Goal: Information Seeking & Learning: Learn about a topic

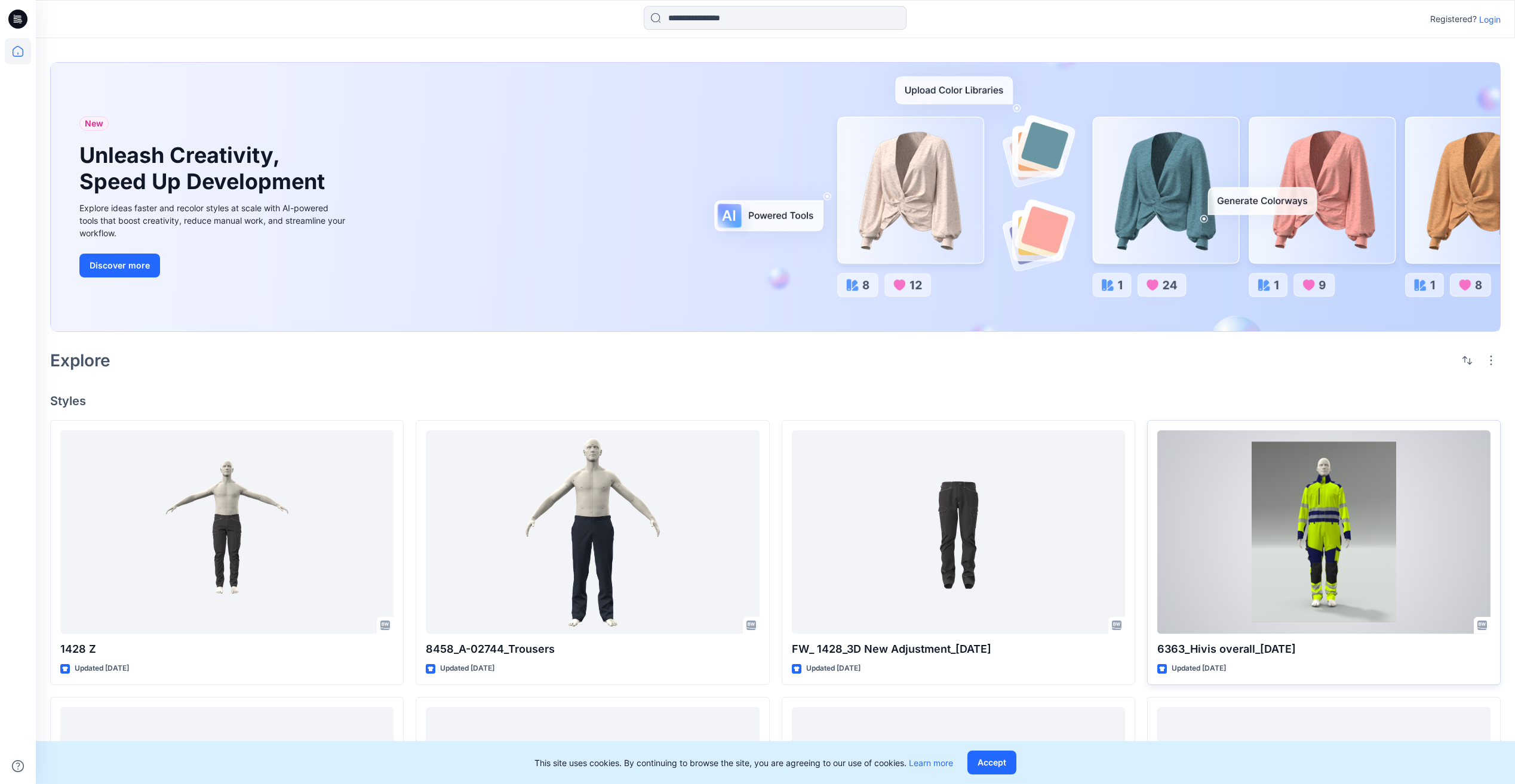
click at [1331, 515] on div at bounding box center [1323, 532] width 333 height 203
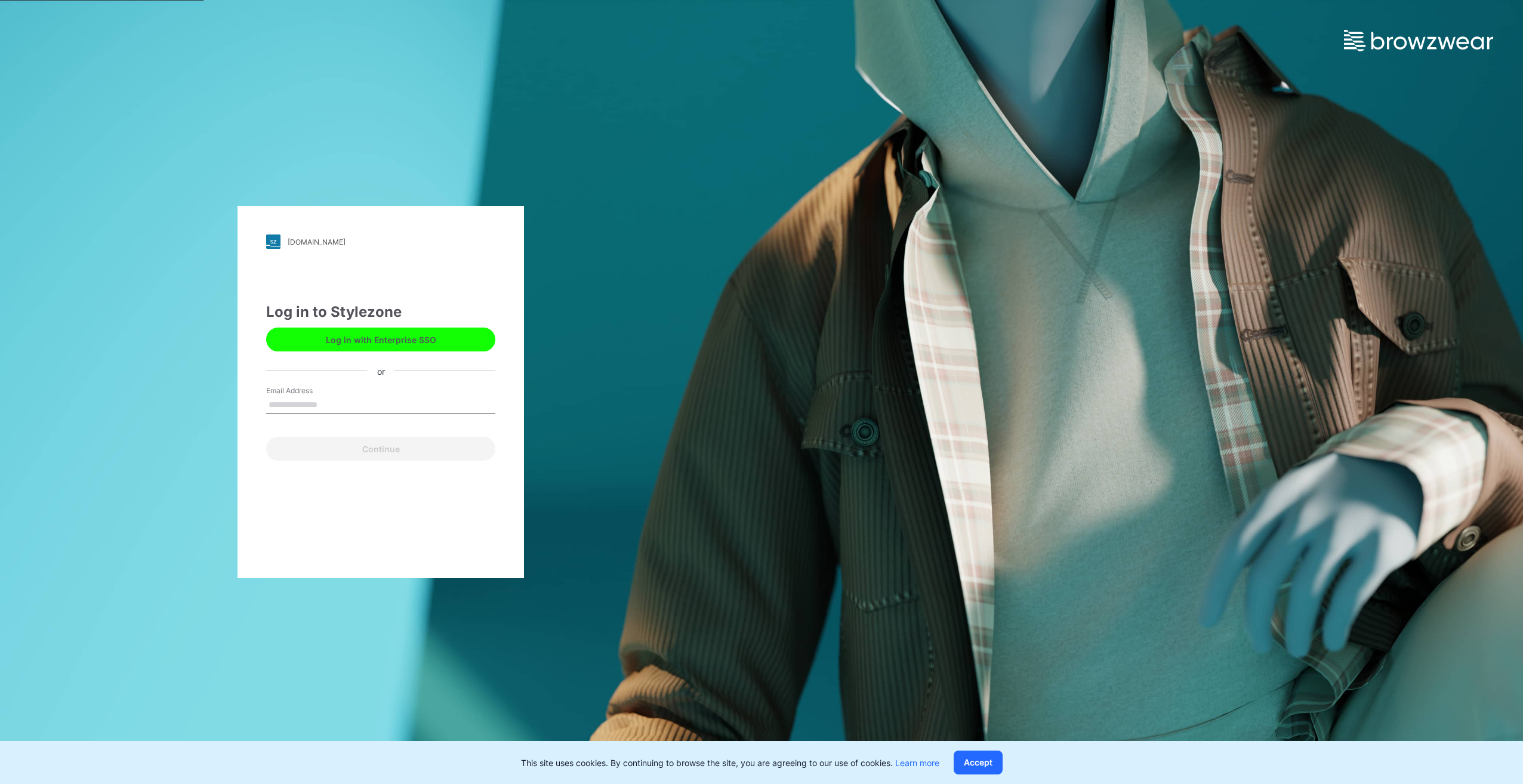
click at [329, 399] on input "Email Address" at bounding box center [381, 404] width 229 height 18
type input "**********"
click at [377, 451] on button "Continue" at bounding box center [381, 448] width 229 height 24
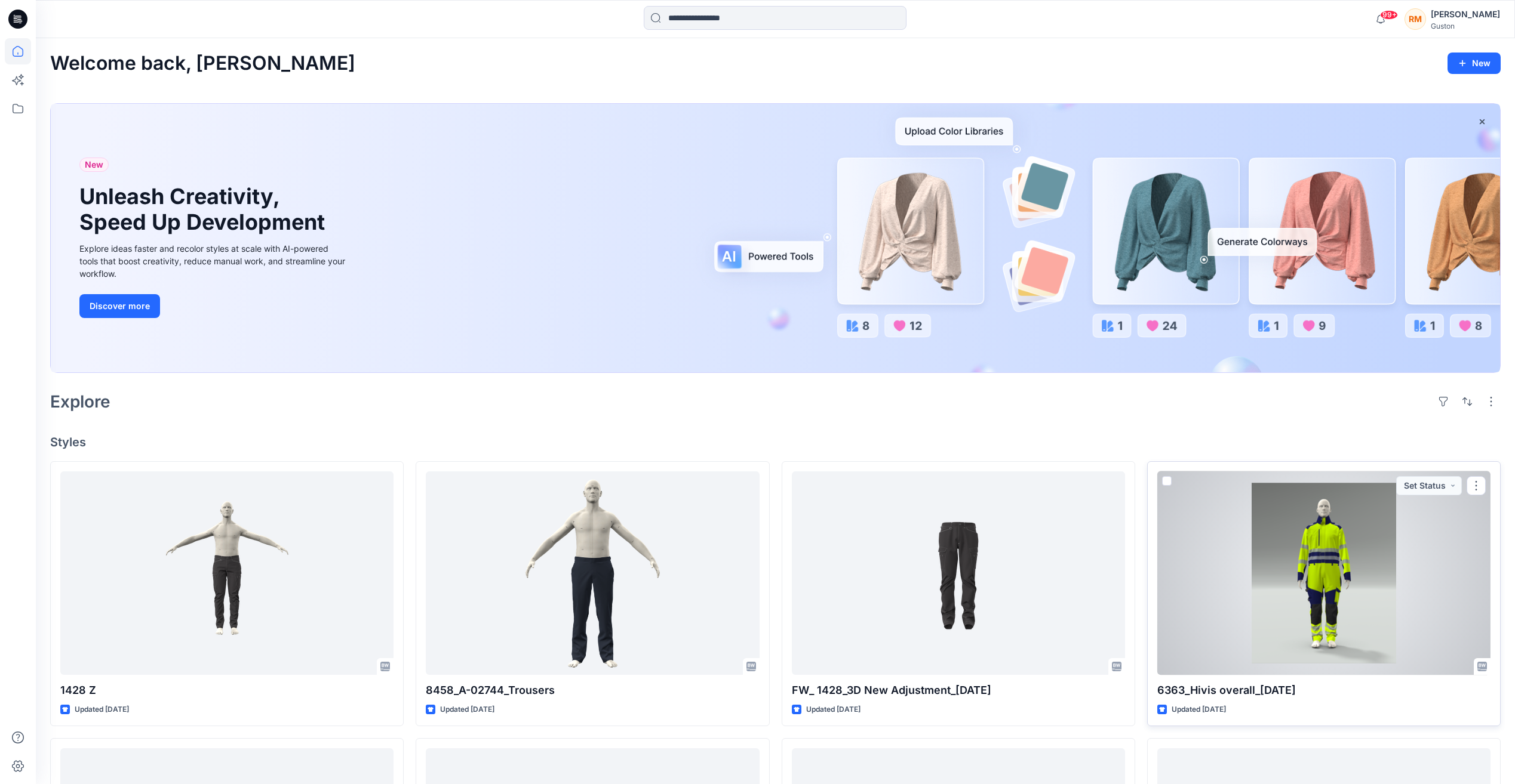
click at [1316, 602] on div at bounding box center [1323, 573] width 333 height 203
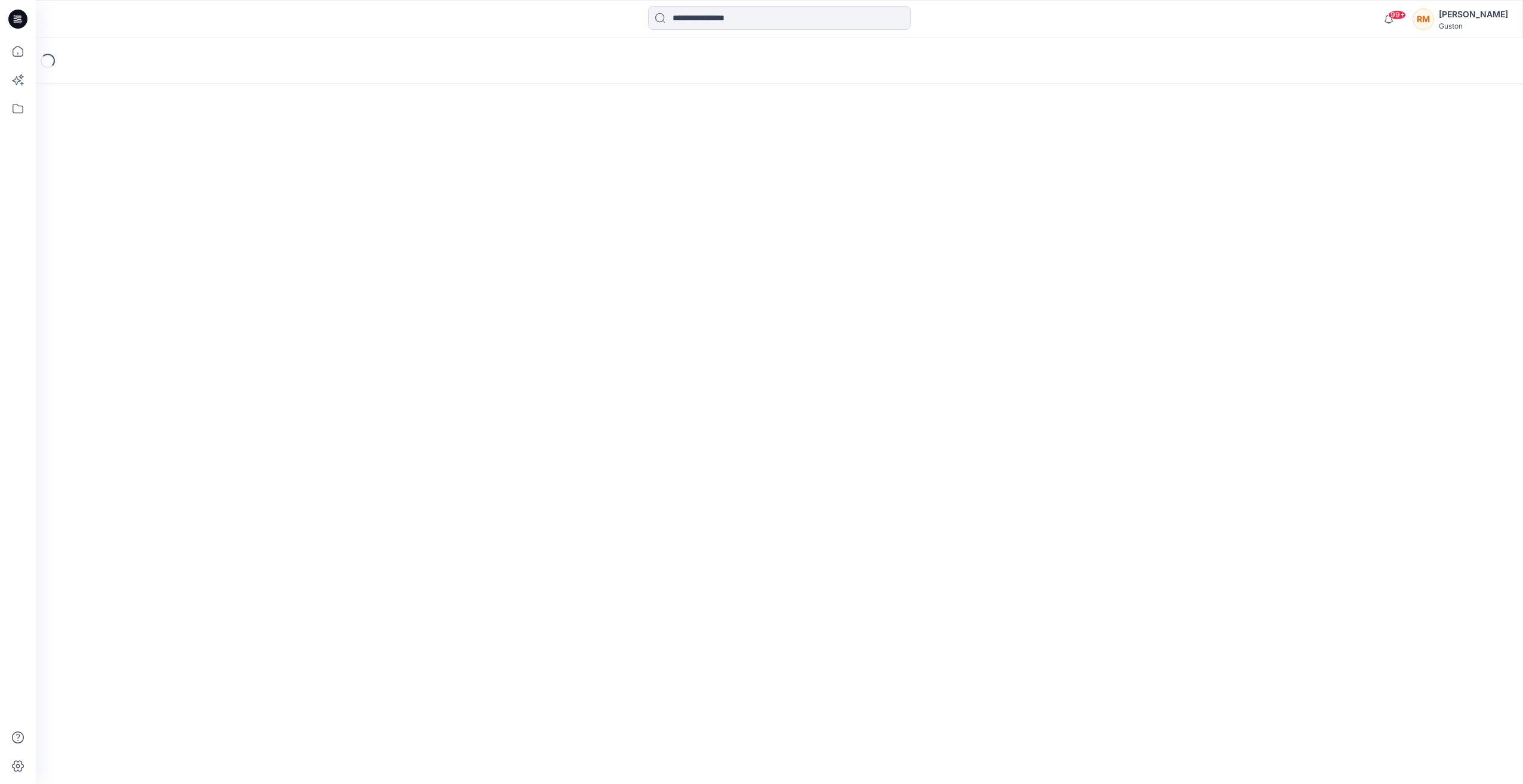
click at [1315, 602] on div "Loading..." at bounding box center [780, 411] width 1488 height 746
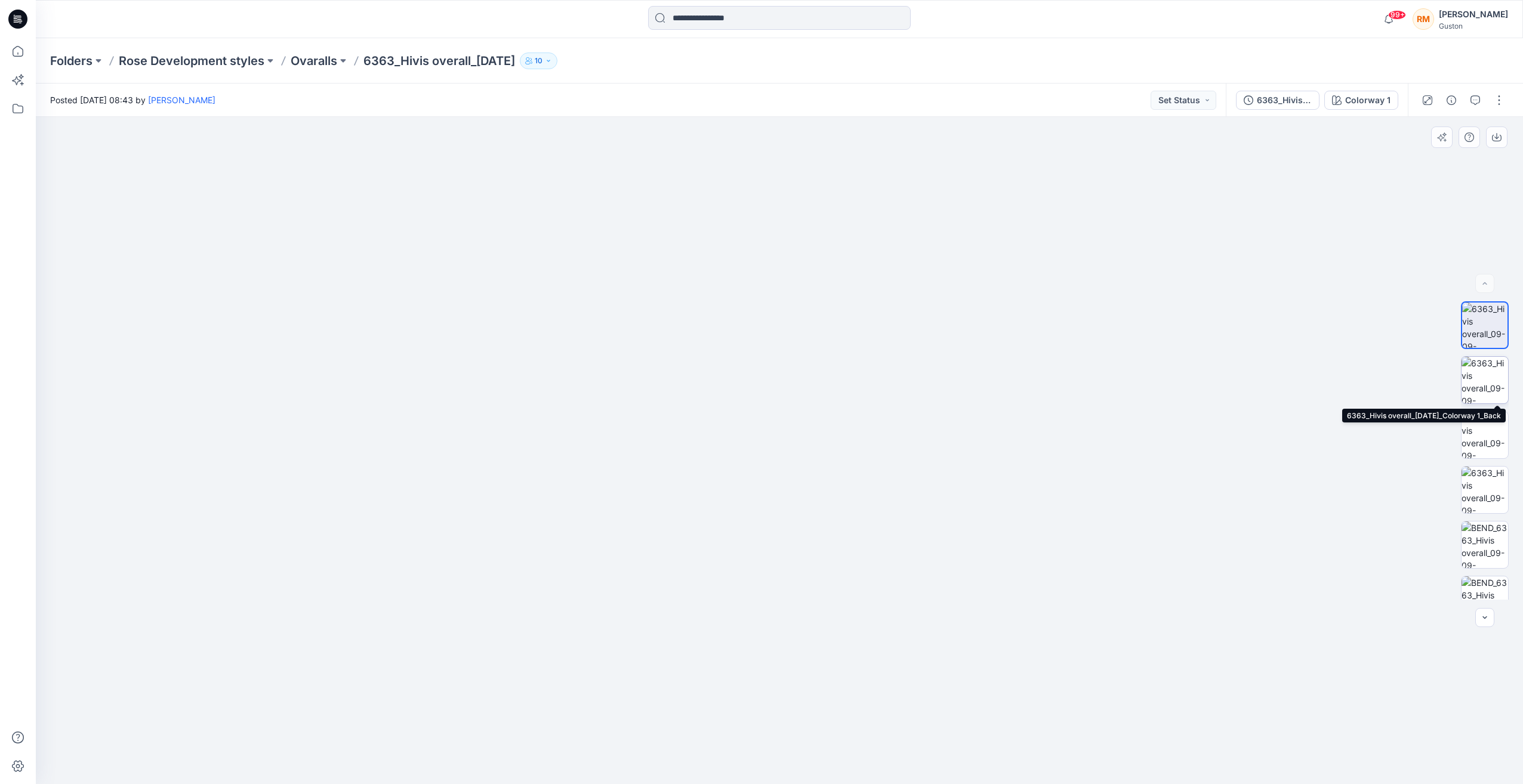
click at [1490, 384] on img at bounding box center [1485, 380] width 47 height 47
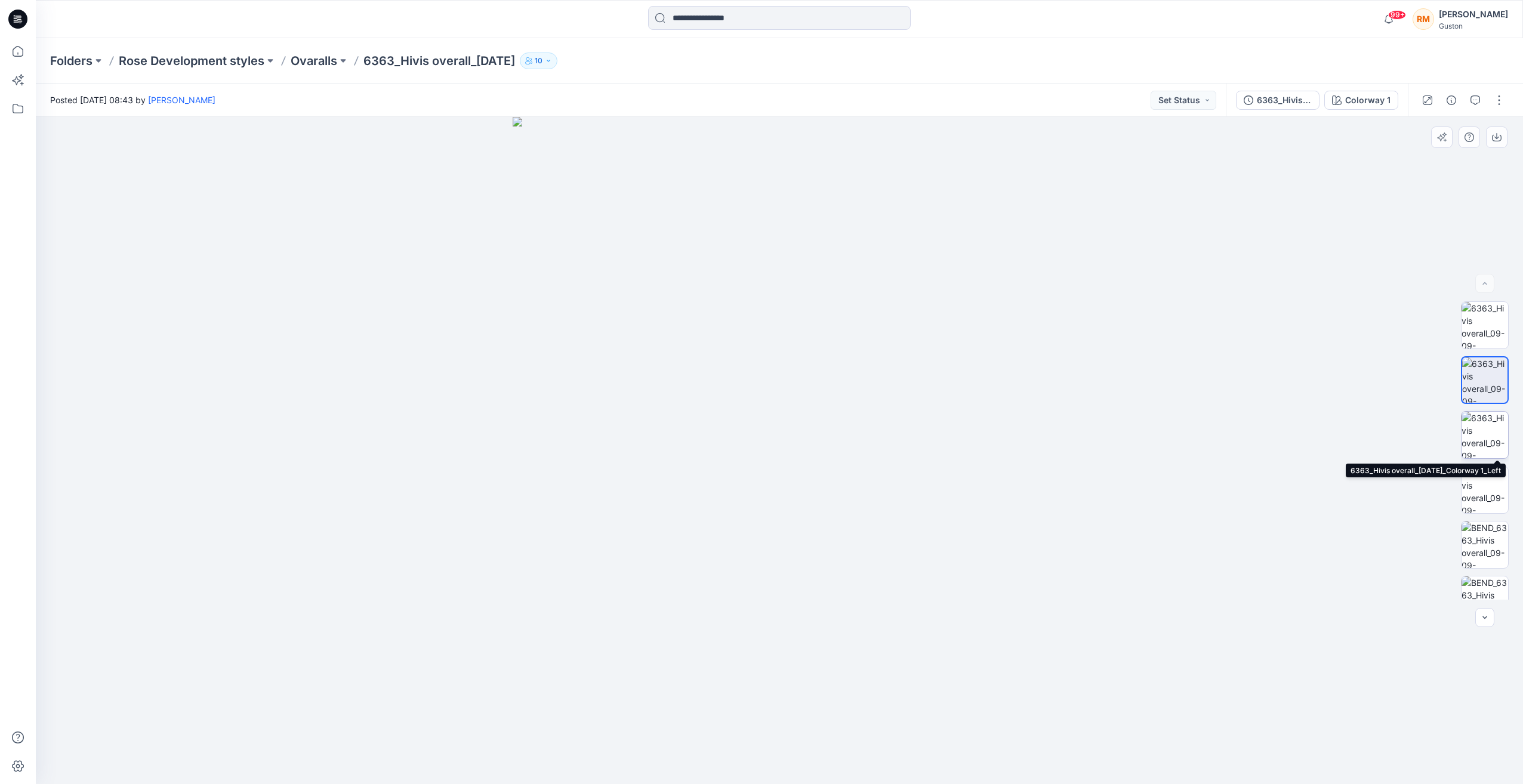
click at [1482, 436] on img at bounding box center [1485, 435] width 47 height 47
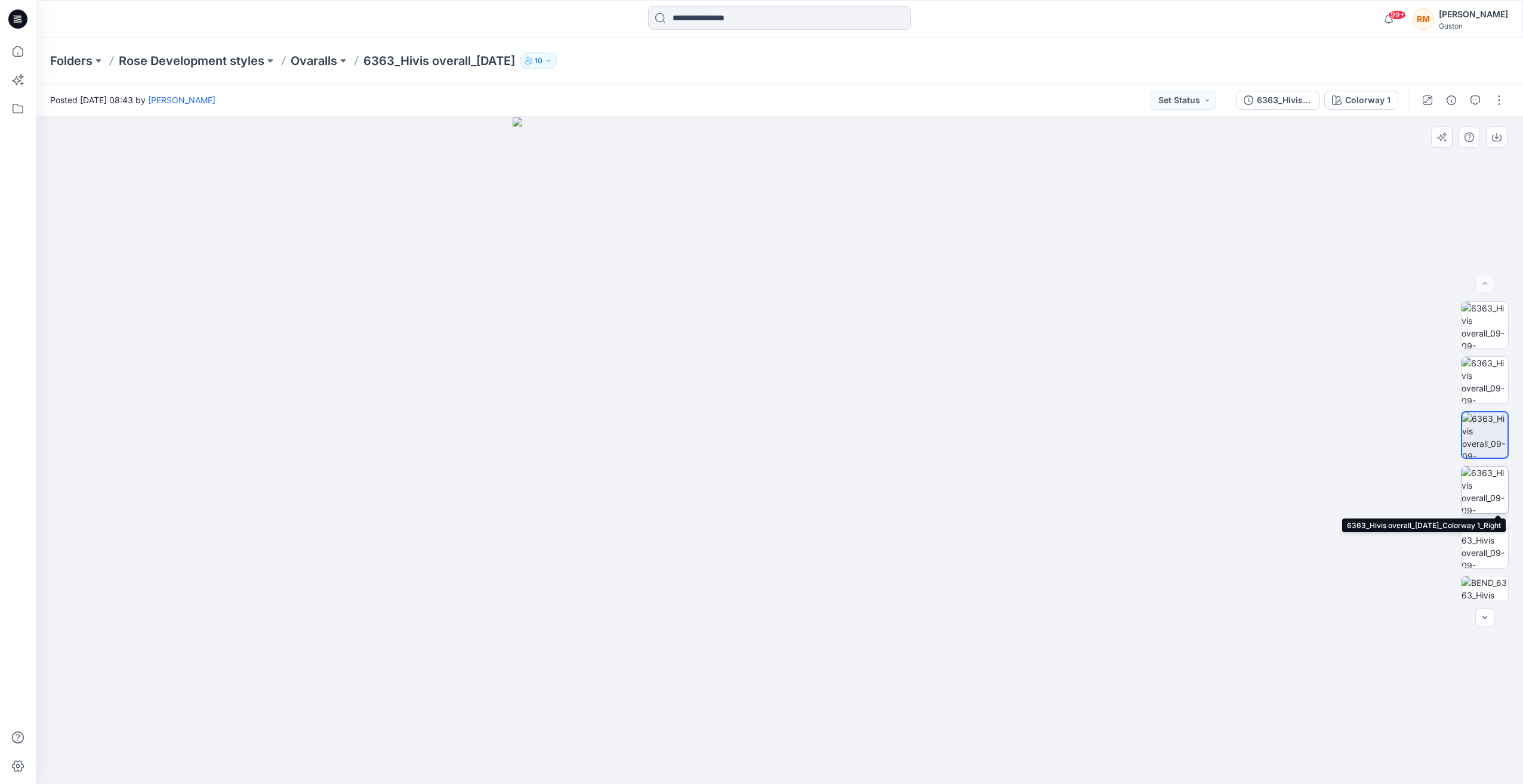
click at [1476, 492] on img at bounding box center [1485, 490] width 47 height 47
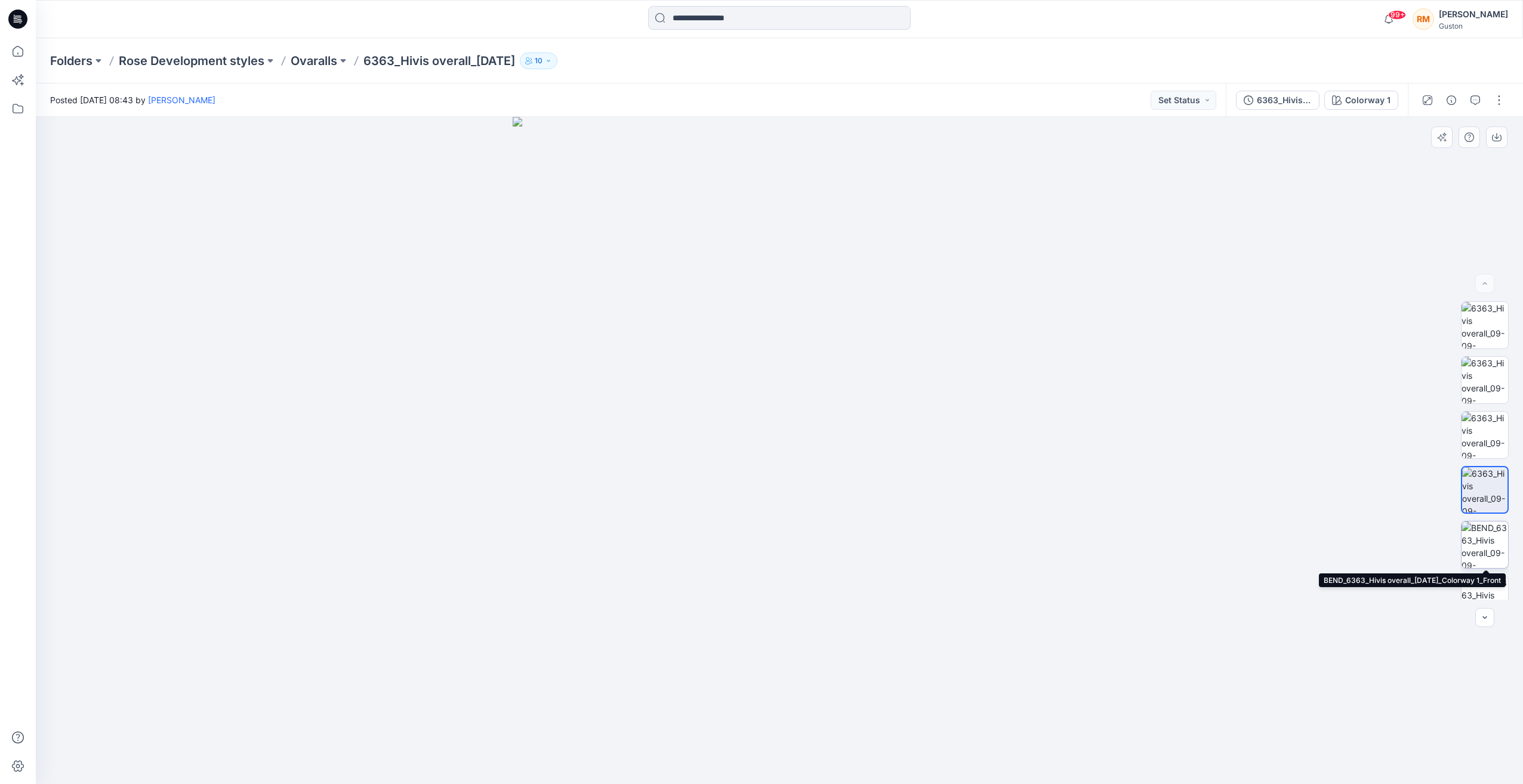
click at [1480, 543] on img at bounding box center [1485, 545] width 47 height 47
click at [1482, 585] on img at bounding box center [1485, 599] width 47 height 47
click at [1483, 625] on button "button" at bounding box center [1484, 617] width 19 height 19
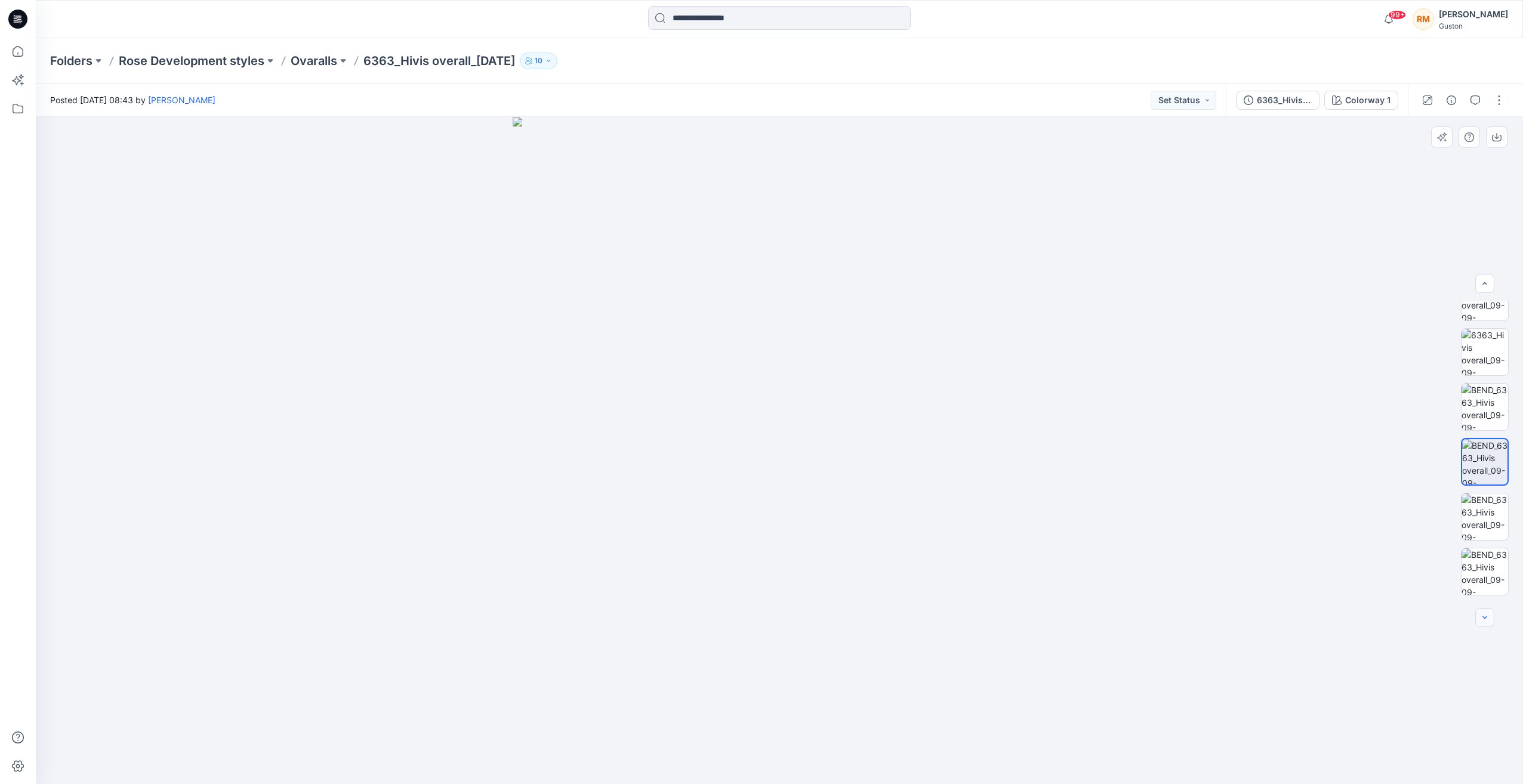
click at [1483, 625] on button "button" at bounding box center [1484, 617] width 19 height 19
click at [1473, 471] on img at bounding box center [1485, 468] width 47 height 47
click at [1487, 583] on img at bounding box center [1485, 578] width 47 height 47
click at [1488, 616] on icon "button" at bounding box center [1485, 617] width 10 height 10
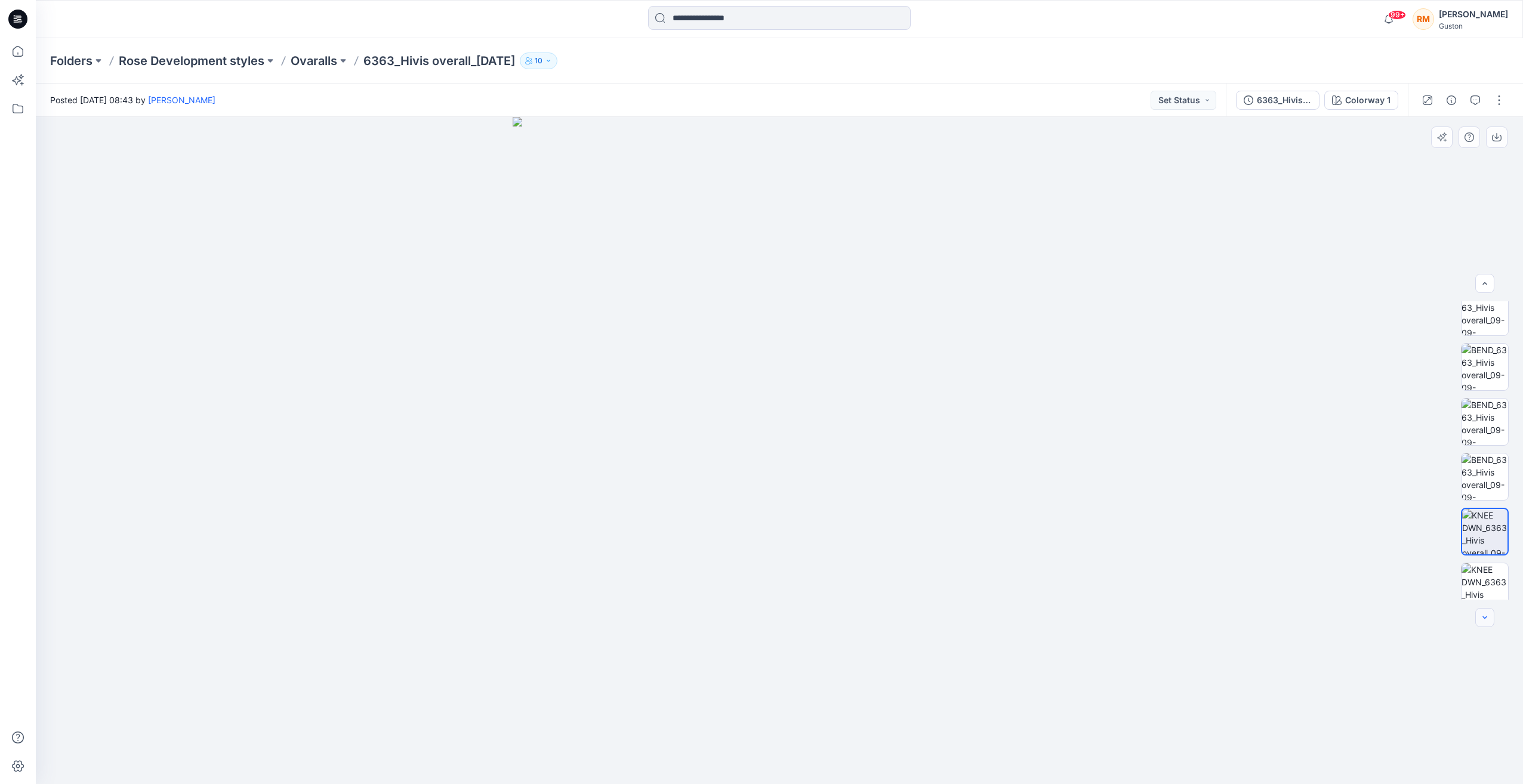
click at [1488, 616] on icon "button" at bounding box center [1485, 617] width 10 height 10
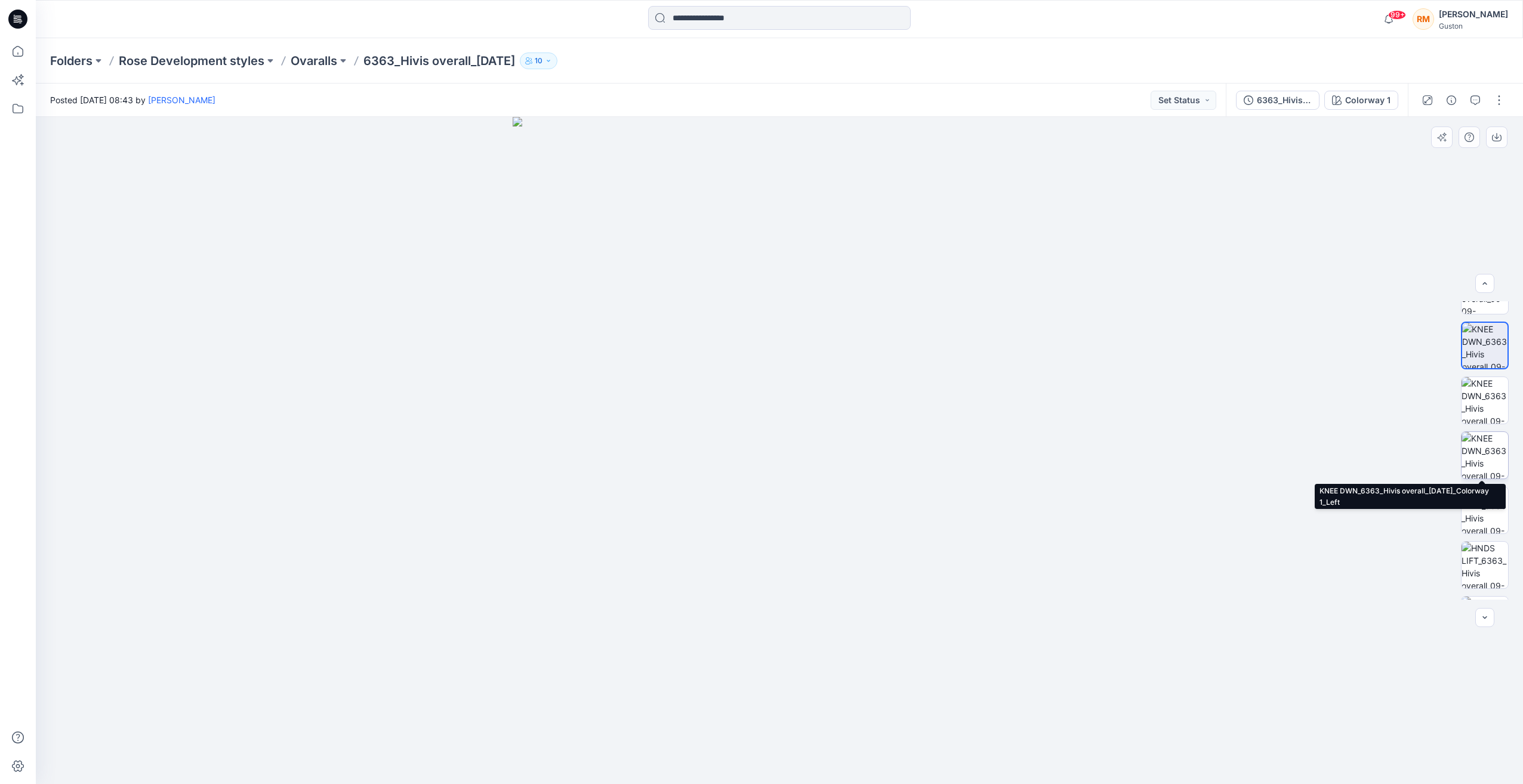
click at [1482, 456] on img at bounding box center [1485, 455] width 47 height 47
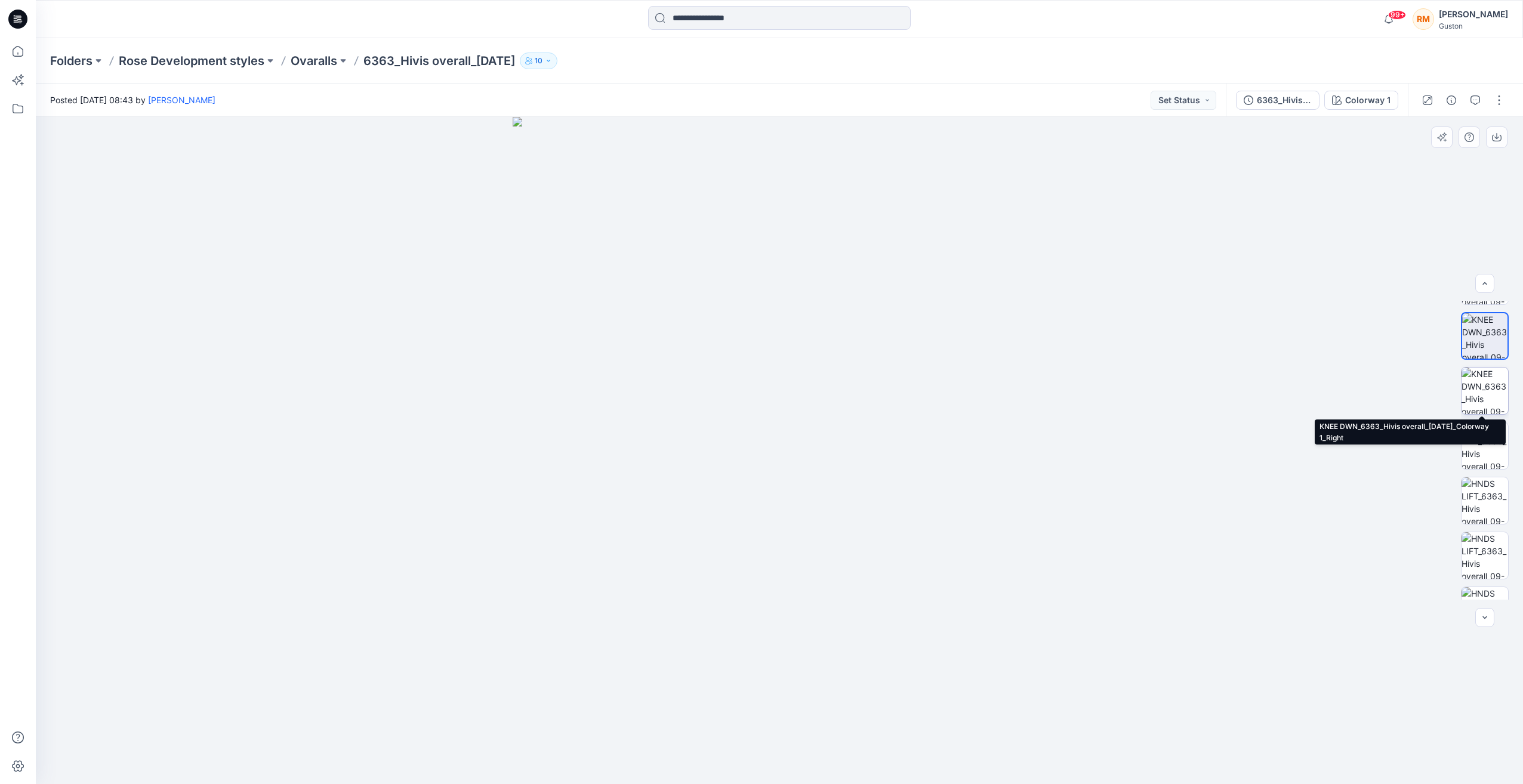
click at [1473, 392] on img at bounding box center [1485, 391] width 47 height 47
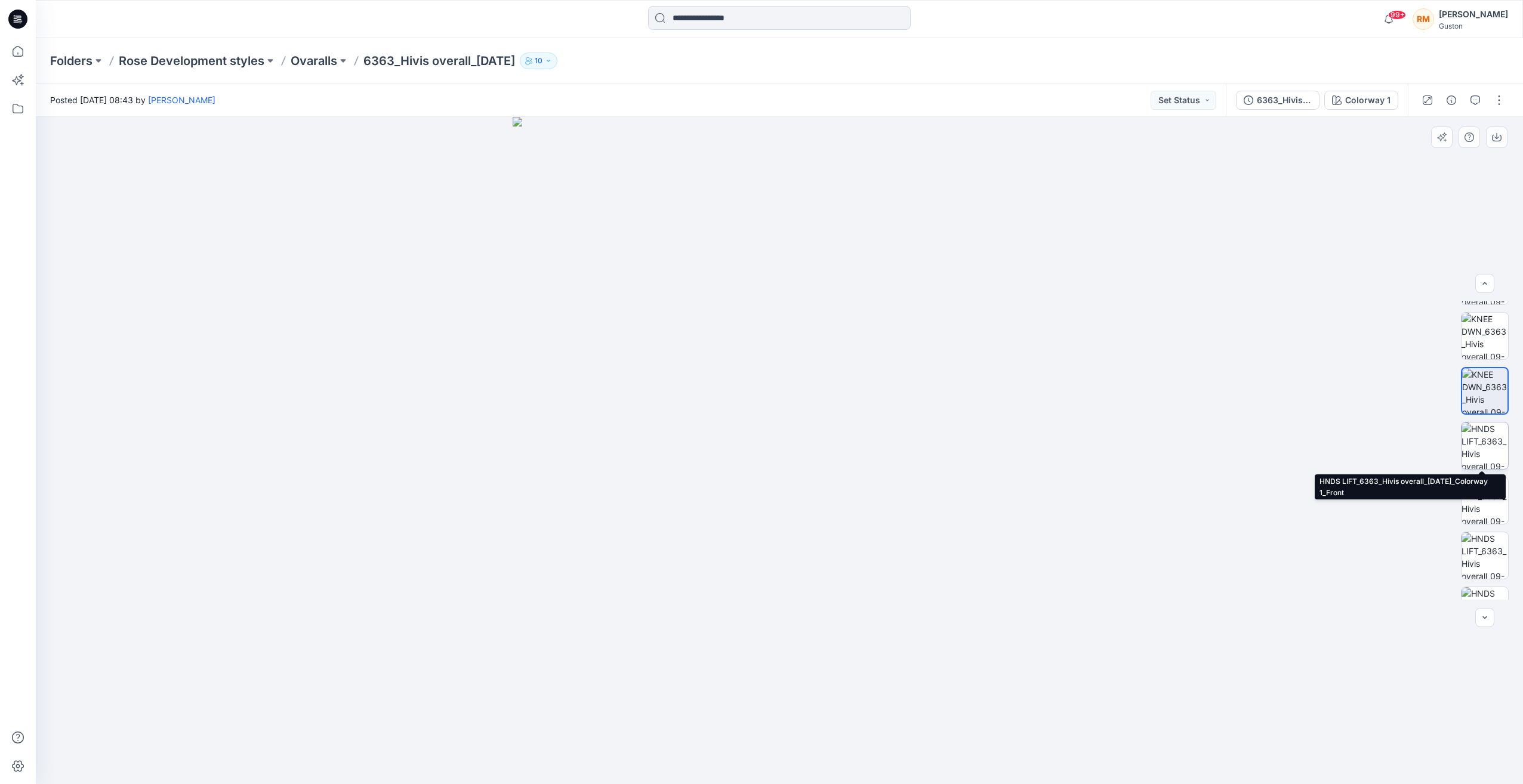
click at [1487, 462] on img at bounding box center [1485, 446] width 47 height 47
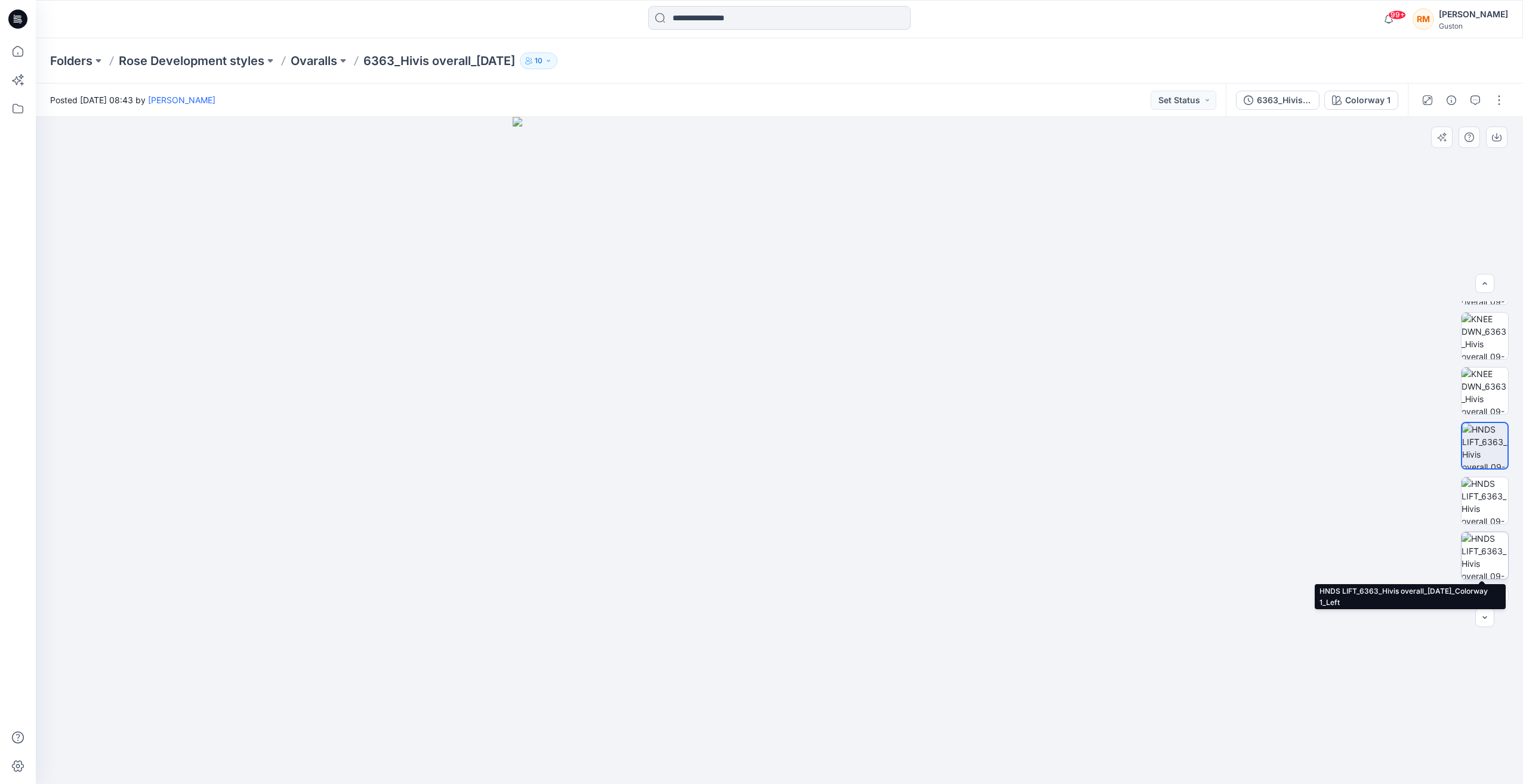
click at [1480, 564] on img at bounding box center [1485, 555] width 47 height 47
click at [1485, 574] on img at bounding box center [1485, 576] width 47 height 47
click at [1490, 576] on img at bounding box center [1484, 576] width 45 height 45
drag, startPoint x: 1503, startPoint y: 555, endPoint x: 1503, endPoint y: 585, distance: 30.0
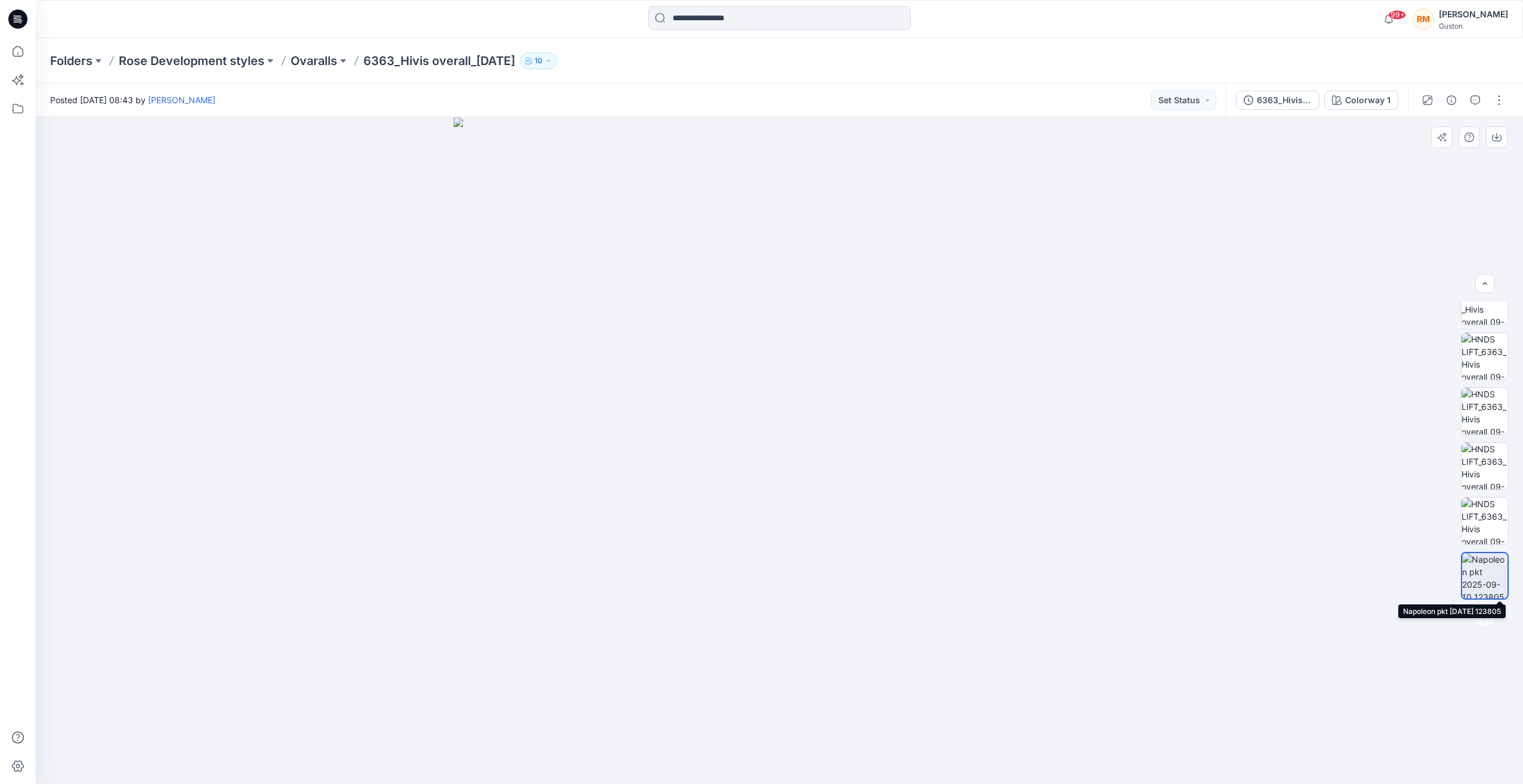
click at [1503, 585] on img at bounding box center [1484, 576] width 45 height 45
click at [964, 378] on img at bounding box center [780, 451] width 652 height 667
click at [1002, 397] on img at bounding box center [780, 451] width 652 height 667
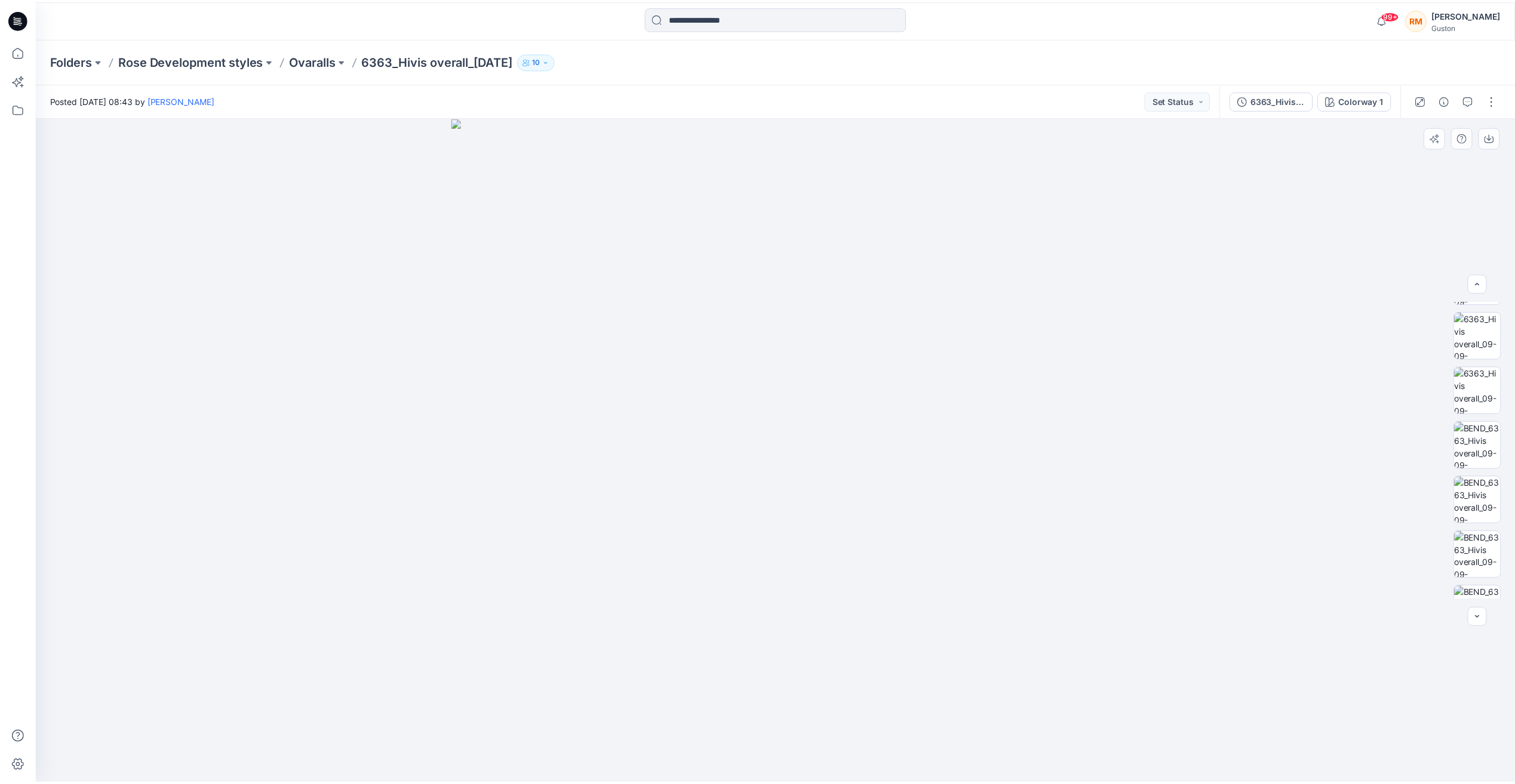
scroll to position [0, 0]
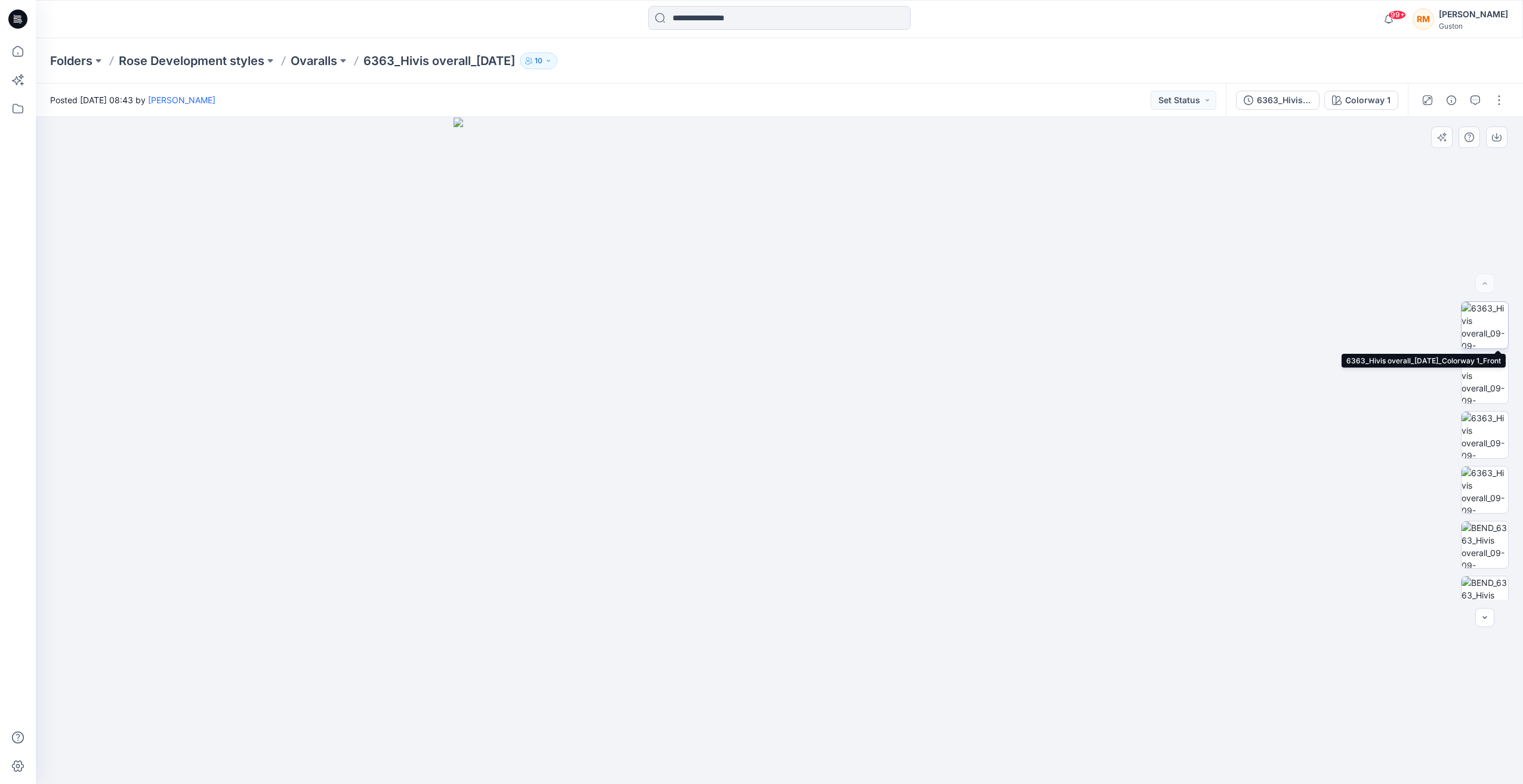
click at [1484, 316] on img at bounding box center [1485, 325] width 47 height 47
click at [1483, 385] on img at bounding box center [1485, 380] width 47 height 47
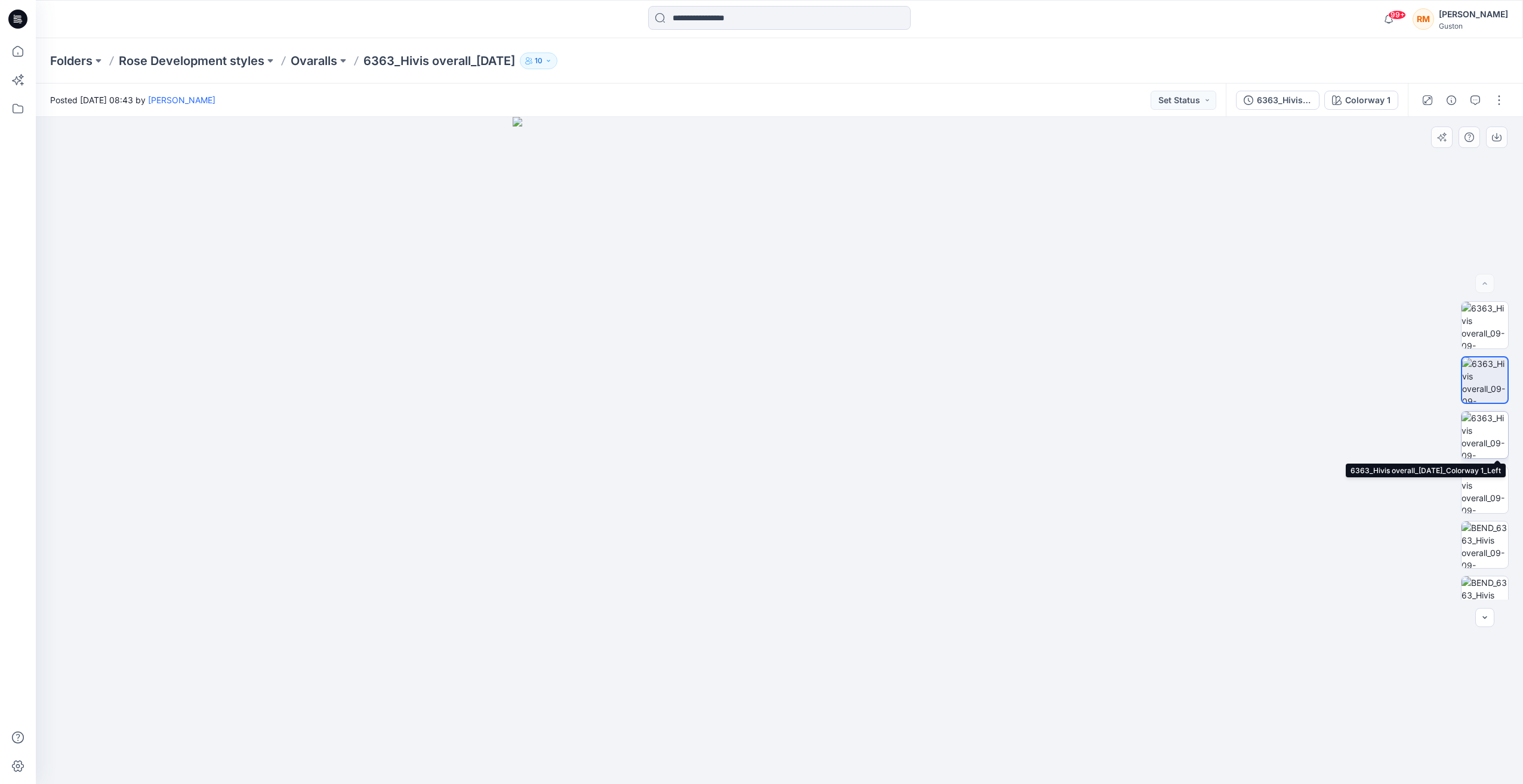
click at [1484, 434] on img at bounding box center [1485, 435] width 47 height 47
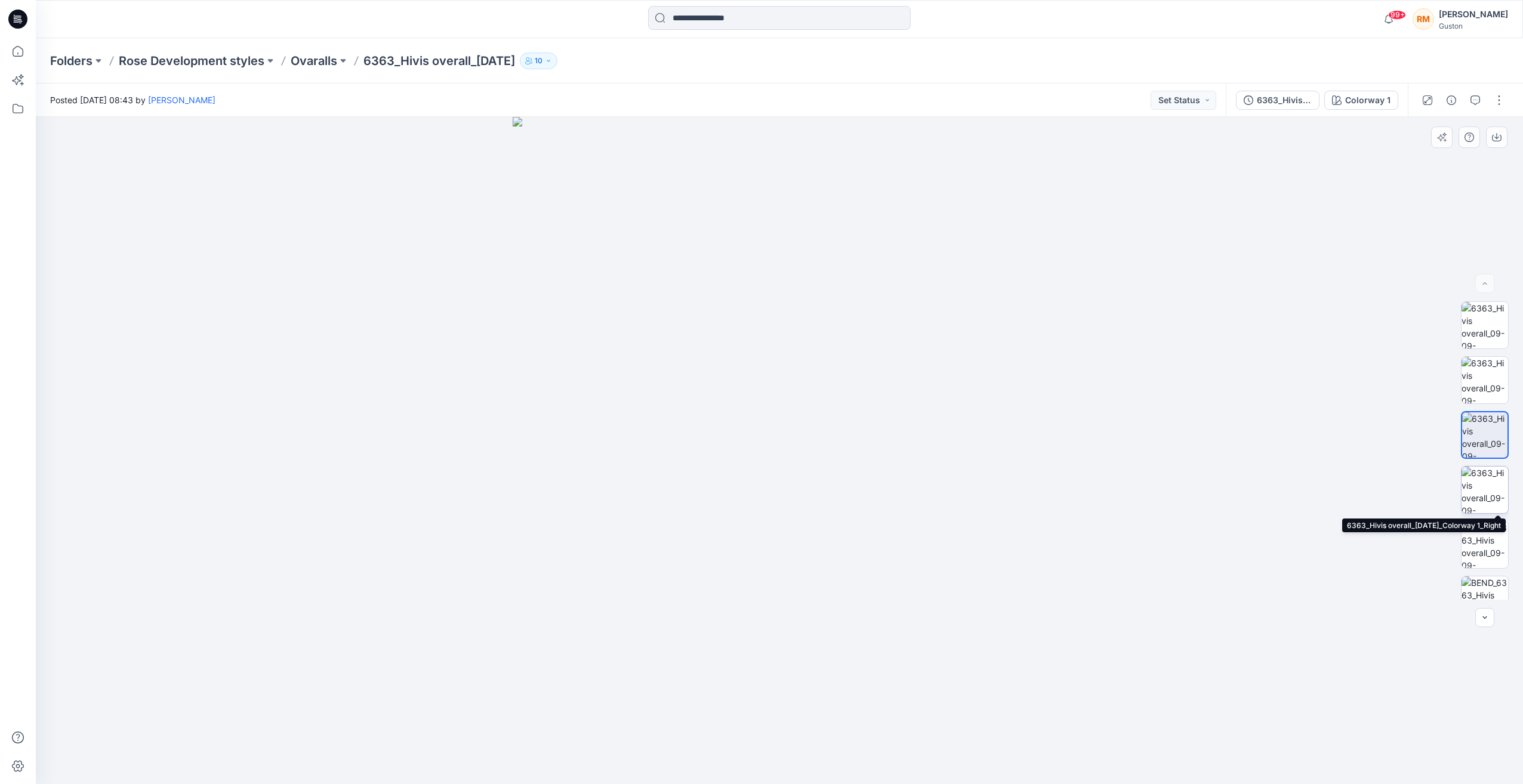
click at [1481, 489] on img at bounding box center [1485, 490] width 47 height 47
click at [1483, 427] on img at bounding box center [1485, 435] width 47 height 47
click at [1475, 545] on img at bounding box center [1485, 545] width 47 height 47
click at [1484, 477] on img at bounding box center [1485, 490] width 47 height 47
click at [1476, 425] on img at bounding box center [1485, 435] width 47 height 47
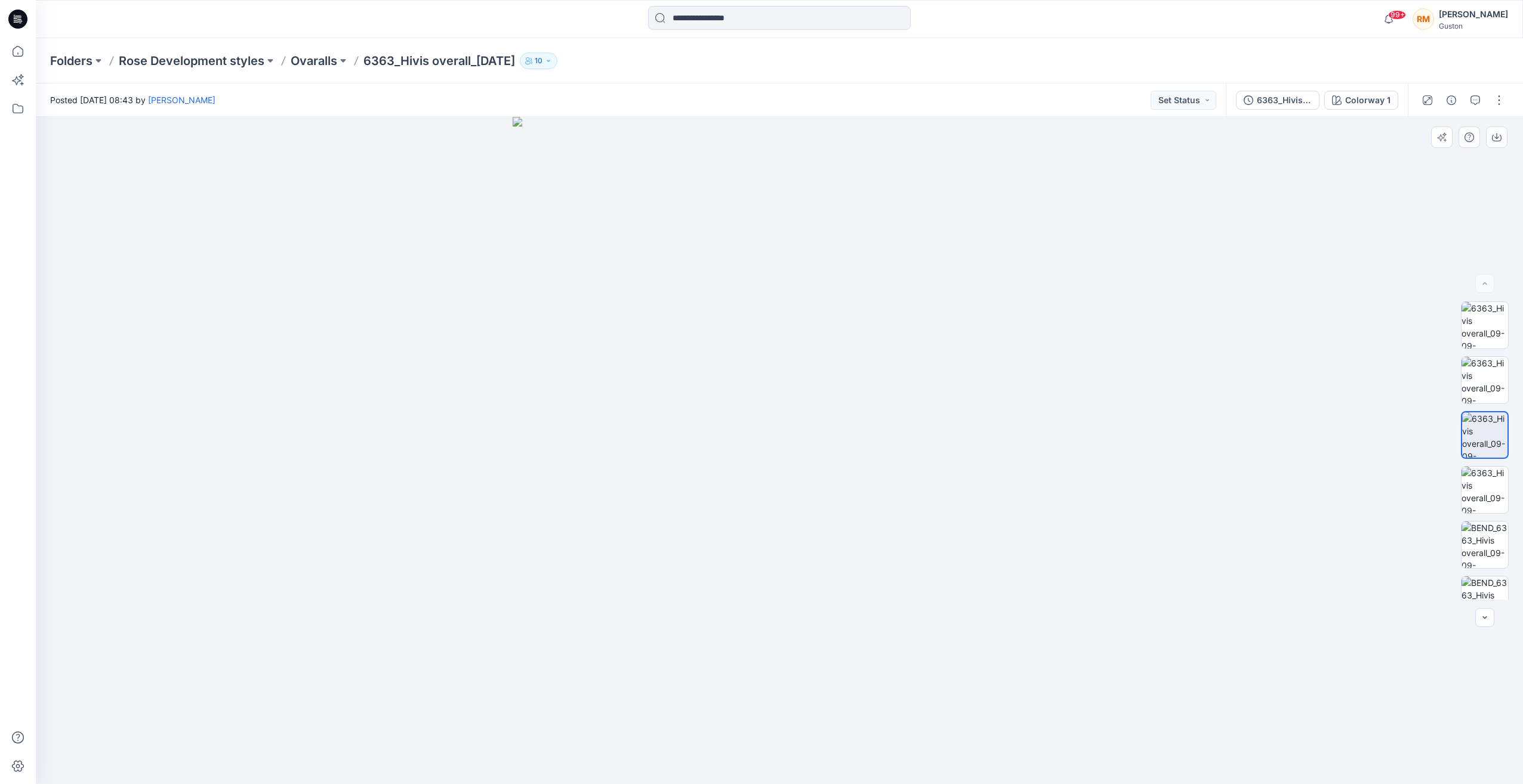
click at [963, 341] on img at bounding box center [780, 450] width 534 height 667
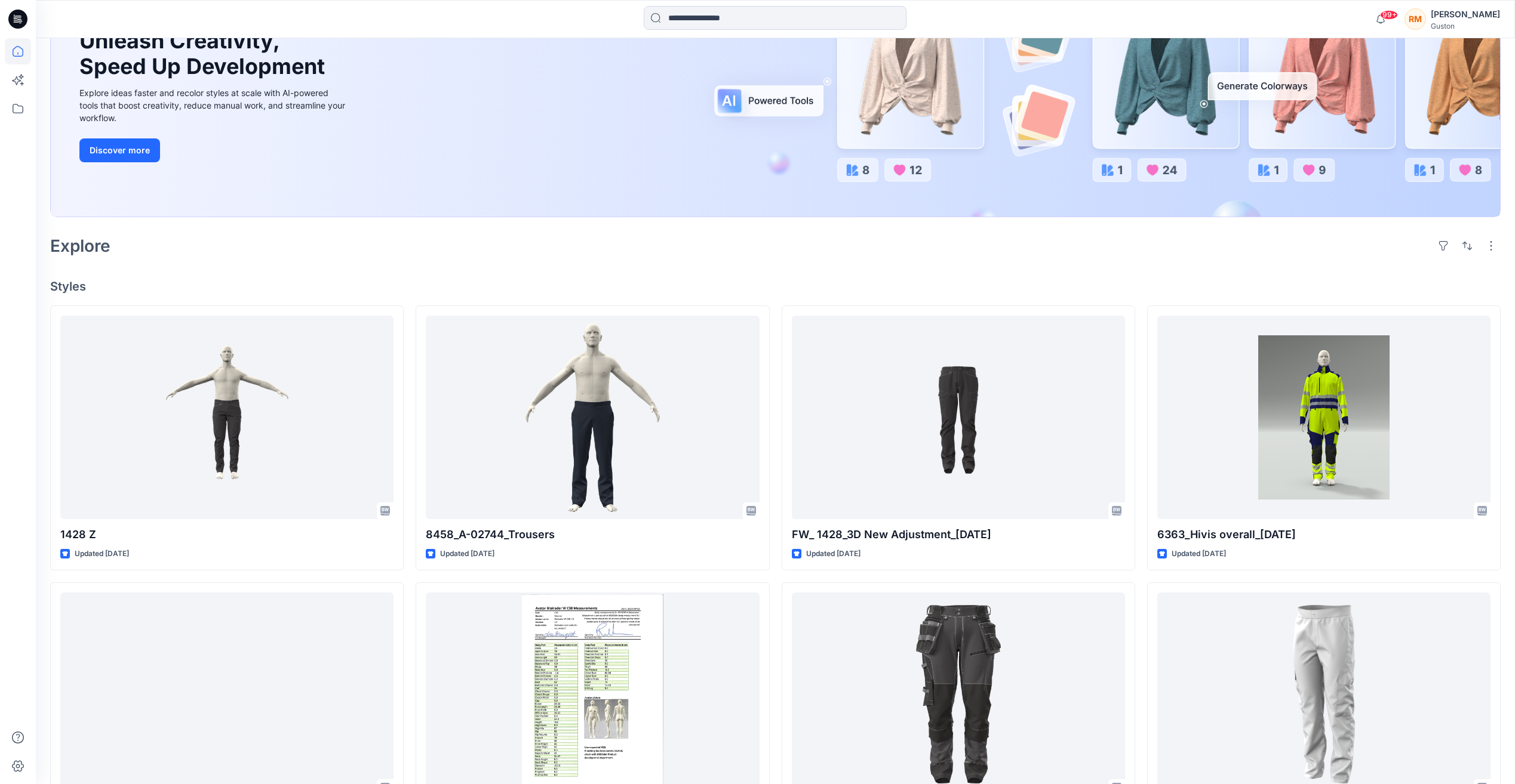
scroll to position [179, 0]
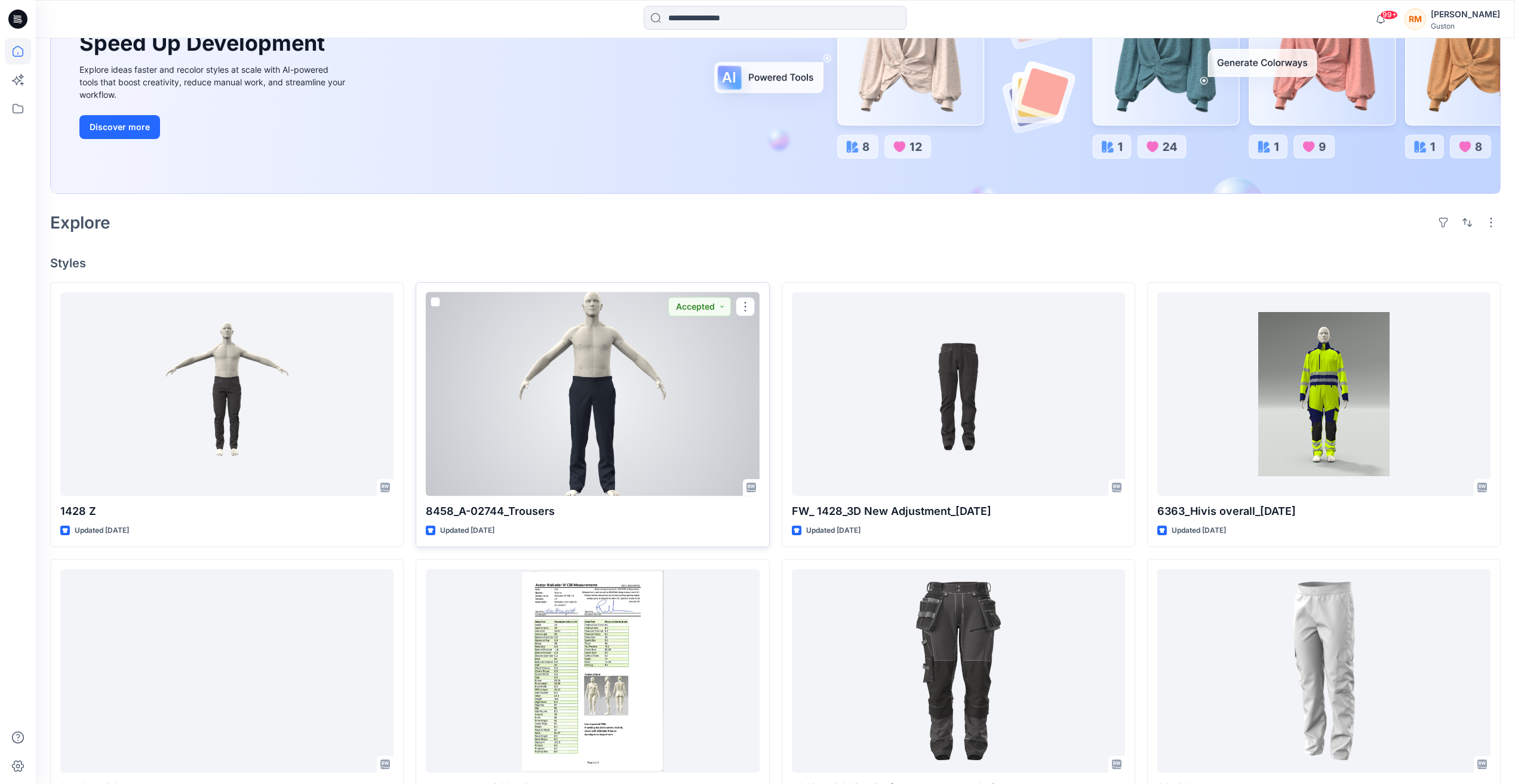
click at [609, 412] on div at bounding box center [592, 394] width 333 height 203
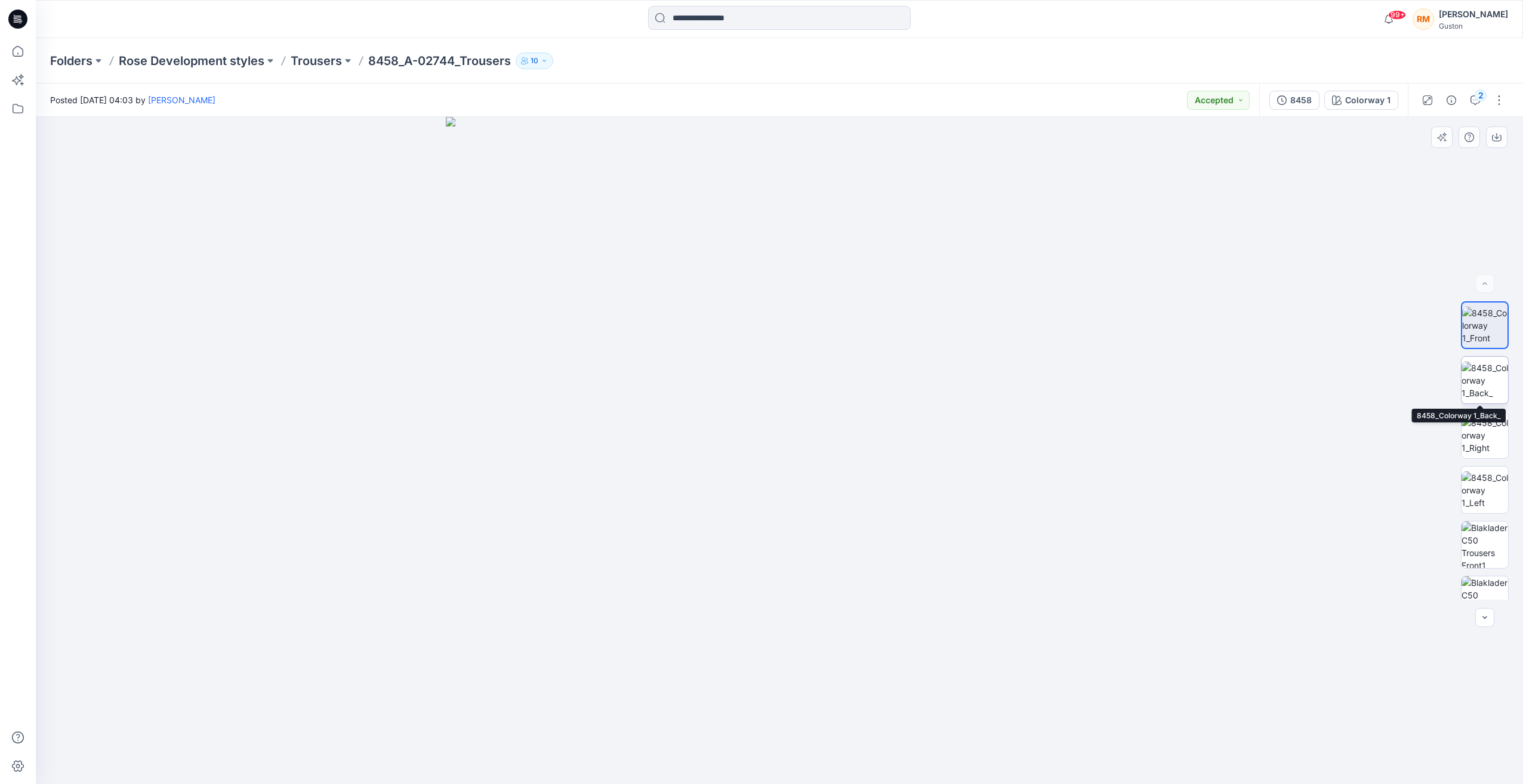
click at [1491, 376] on img at bounding box center [1485, 380] width 47 height 37
click at [1481, 440] on img at bounding box center [1485, 435] width 47 height 37
click at [1476, 484] on img at bounding box center [1485, 490] width 47 height 37
click at [1499, 397] on img at bounding box center [1485, 380] width 47 height 37
click at [1496, 327] on img at bounding box center [1485, 325] width 47 height 37
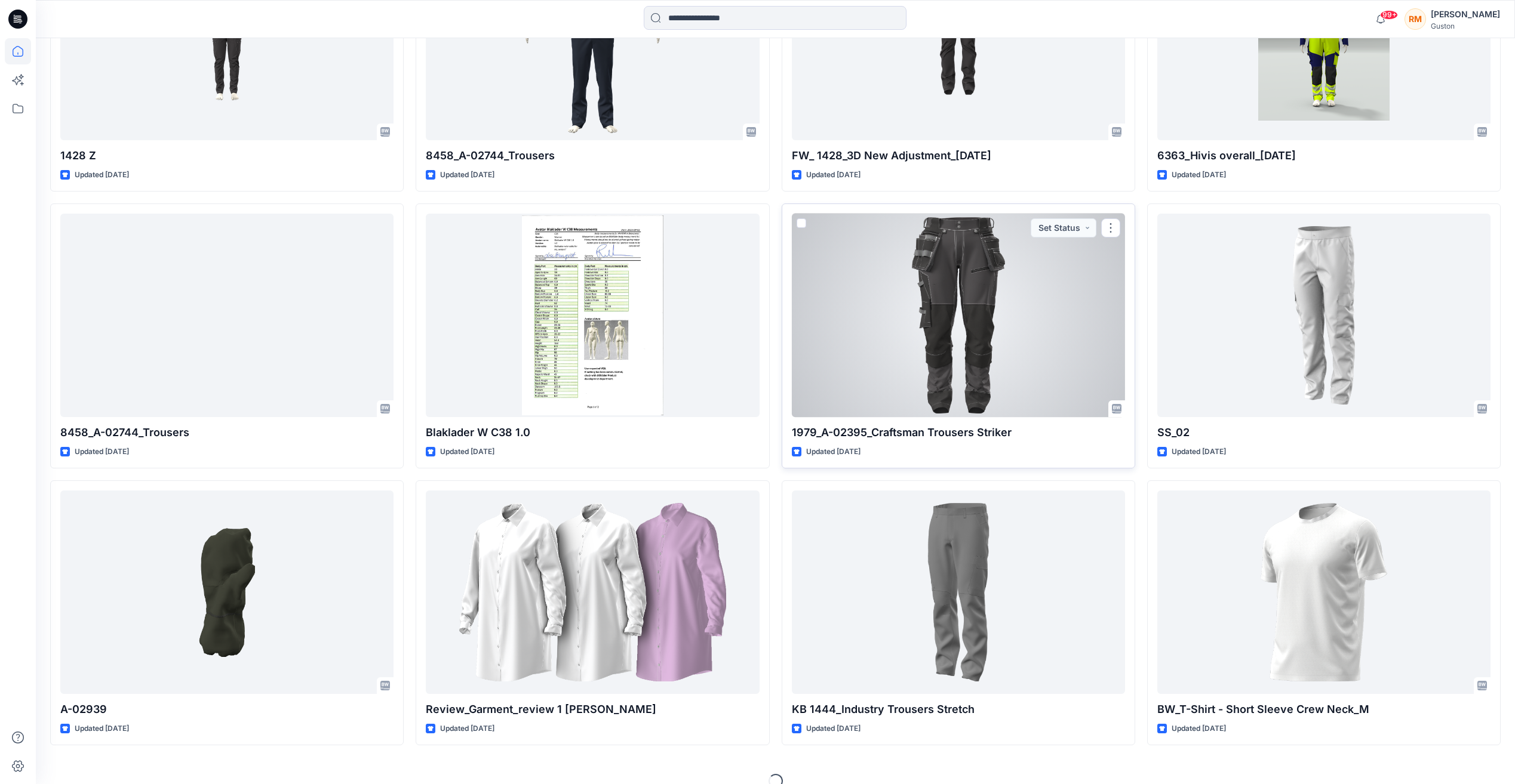
scroll to position [537, 0]
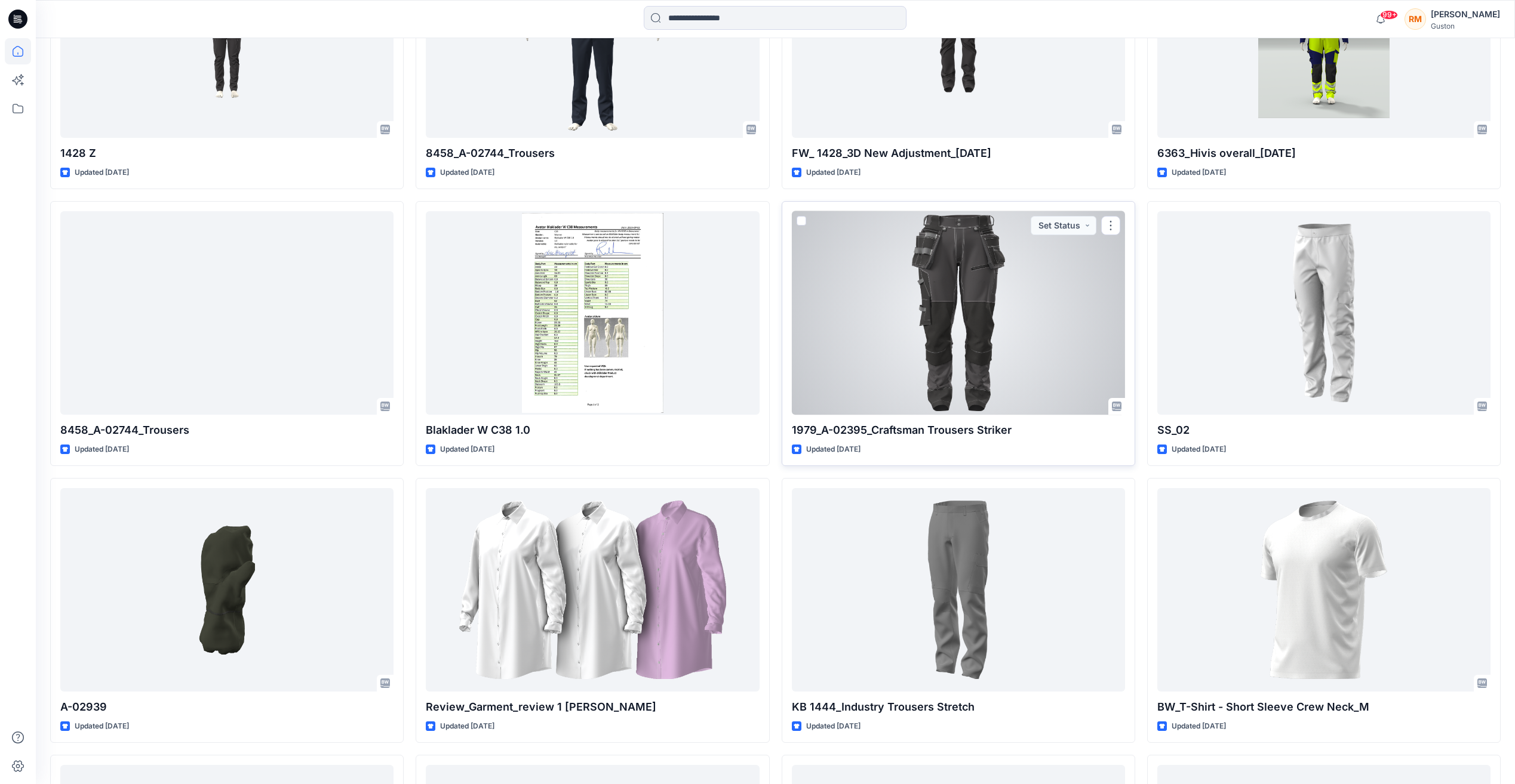
click at [982, 296] on div at bounding box center [958, 313] width 333 height 203
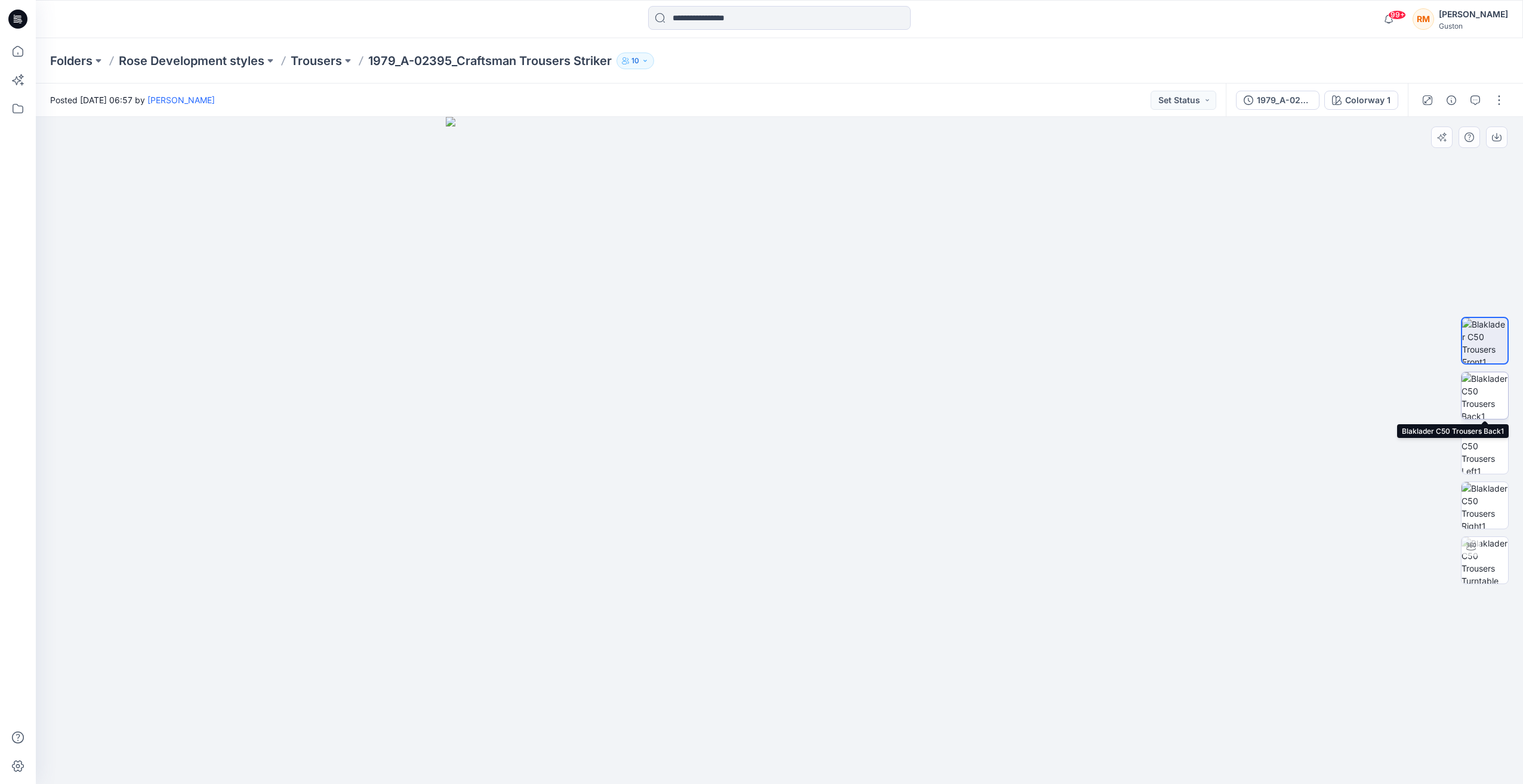
click at [1488, 396] on img at bounding box center [1485, 395] width 47 height 47
click at [1492, 343] on img at bounding box center [1485, 340] width 47 height 47
click at [1484, 435] on img at bounding box center [1485, 450] width 47 height 47
click at [1480, 508] on img at bounding box center [1485, 505] width 47 height 47
click at [1484, 564] on img at bounding box center [1485, 560] width 47 height 47
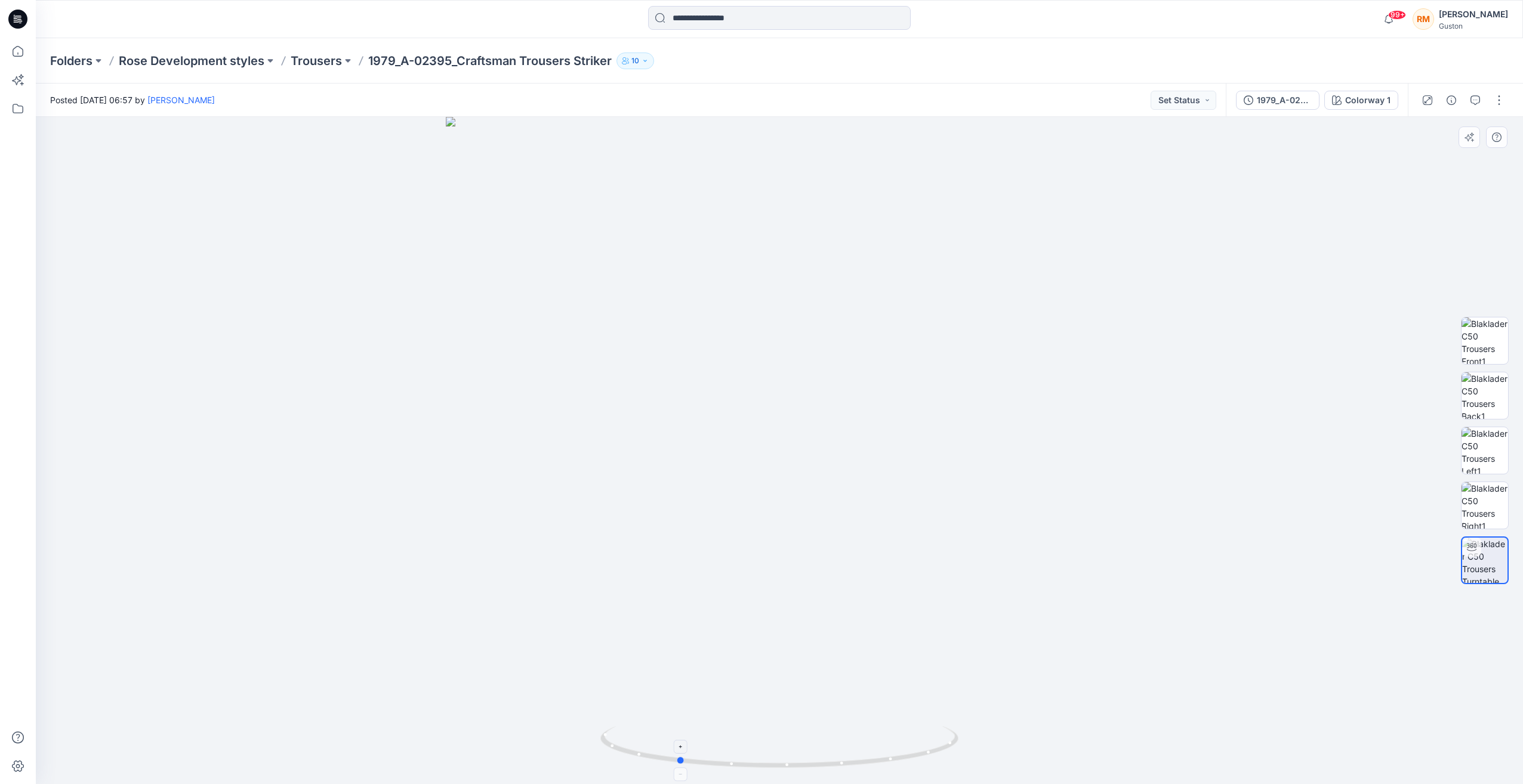
drag, startPoint x: 923, startPoint y: 760, endPoint x: 821, endPoint y: 761, distance: 102.0
click at [821, 761] on icon at bounding box center [781, 749] width 361 height 45
drag, startPoint x: 673, startPoint y: 760, endPoint x: 923, endPoint y: 728, distance: 252.0
click at [896, 759] on icon at bounding box center [781, 749] width 361 height 45
